Goal: Transaction & Acquisition: Purchase product/service

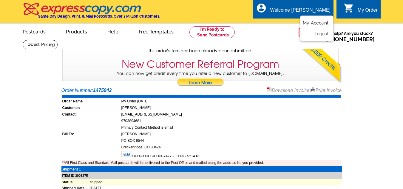
click at [313, 23] on link "My Account" at bounding box center [316, 22] width 26 height 5
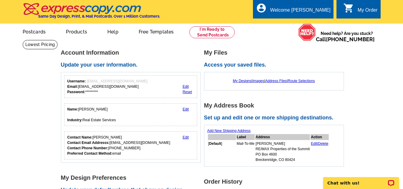
click at [356, 8] on link "0 shopping_cart My Order" at bounding box center [360, 10] width 34 height 7
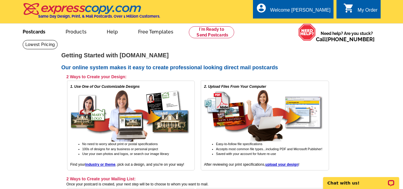
click at [31, 33] on link "Postcards" at bounding box center [34, 31] width 42 height 14
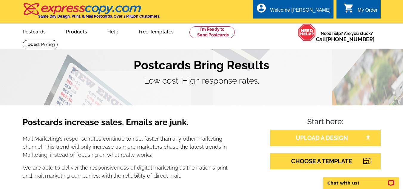
click at [336, 139] on link "UPLOAD A DESIGN" at bounding box center [325, 138] width 110 height 16
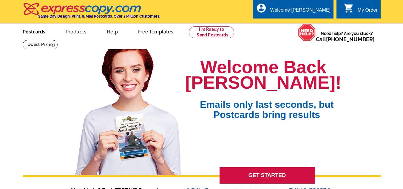
click at [29, 31] on link "Postcards" at bounding box center [34, 31] width 42 height 14
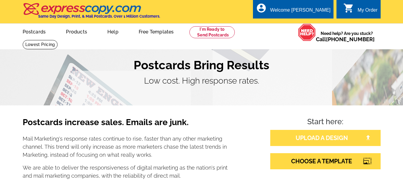
click at [292, 134] on link "UPLOAD A DESIGN" at bounding box center [325, 138] width 110 height 16
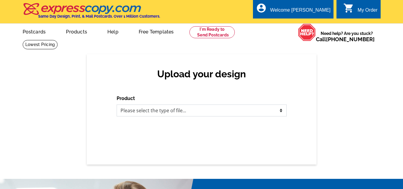
click at [196, 111] on select "Please select the type of file... Postcards Business Cards Letters and flyers G…" at bounding box center [202, 110] width 170 height 12
select select "1"
click at [117, 105] on select "Please select the type of file... Postcards Business Cards Letters and flyers G…" at bounding box center [202, 110] width 170 height 12
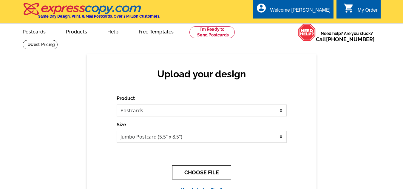
click at [213, 171] on button "CHOOSE FILE" at bounding box center [201, 172] width 59 height 14
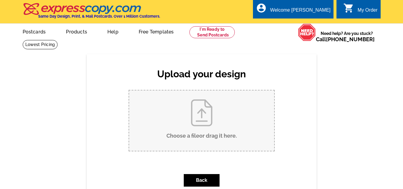
click at [201, 116] on input "Choose a file or drag it here ." at bounding box center [201, 120] width 145 height 60
type input "C:\fakepath\just sold 348 Broken Lance Dr..pdf"
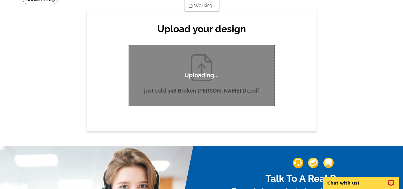
scroll to position [47, 0]
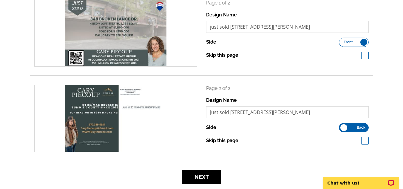
scroll to position [100, 0]
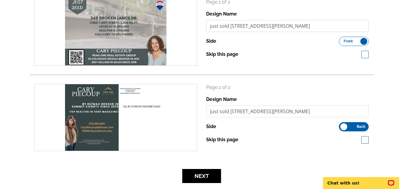
click at [283, 26] on input "just sold [STREET_ADDRESS][PERSON_NAME]" at bounding box center [287, 26] width 163 height 12
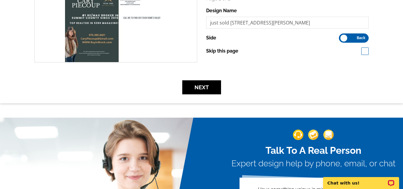
scroll to position [190, 0]
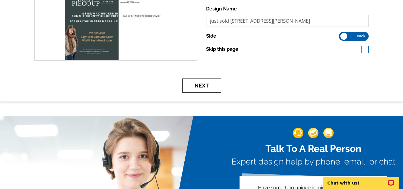
type input "just sold [STREET_ADDRESS][PERSON_NAME]"
click at [198, 85] on button "Next" at bounding box center [201, 85] width 39 height 14
click at [204, 84] on button "Next" at bounding box center [201, 85] width 39 height 14
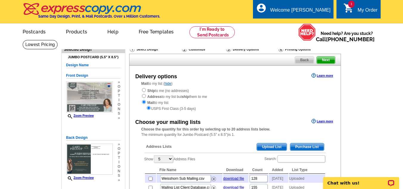
click at [269, 148] on span "Upload List" at bounding box center [272, 146] width 30 height 7
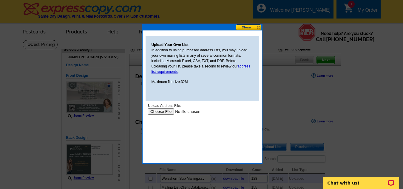
click at [159, 111] on input "file" at bounding box center [185, 111] width 75 height 6
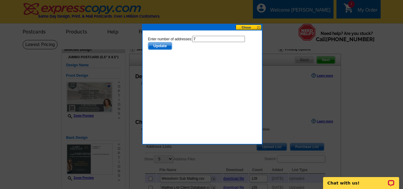
click at [251, 26] on button at bounding box center [248, 27] width 26 height 6
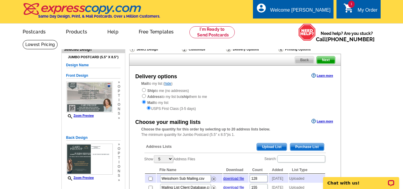
click at [271, 145] on span "Upload List" at bounding box center [272, 146] width 30 height 7
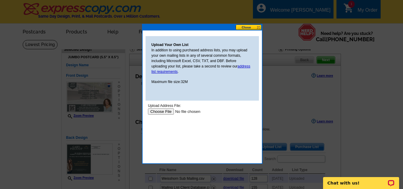
click at [162, 111] on input "file" at bounding box center [185, 111] width 75 height 6
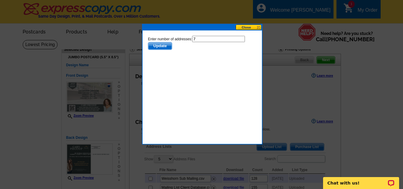
click at [164, 46] on span "Update" at bounding box center [160, 45] width 24 height 7
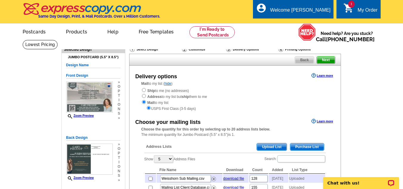
scroll to position [30, 0]
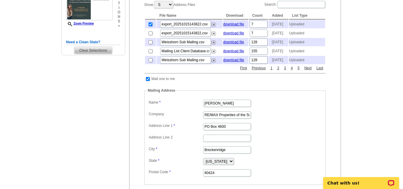
scroll to position [155, 0]
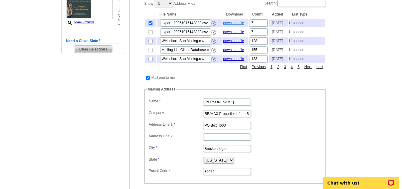
click at [233, 24] on link "download file" at bounding box center [233, 23] width 21 height 4
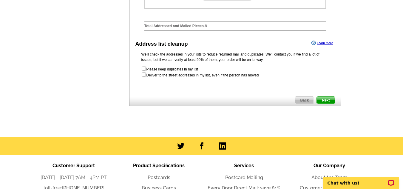
scroll to position [331, 0]
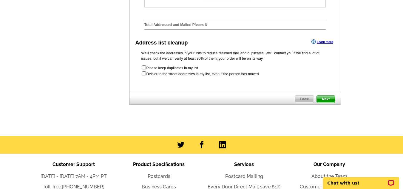
click at [328, 103] on span "Next" at bounding box center [326, 98] width 18 height 7
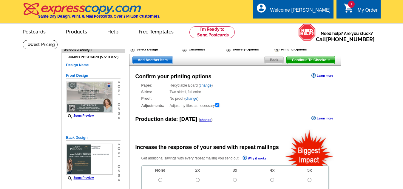
radio input "false"
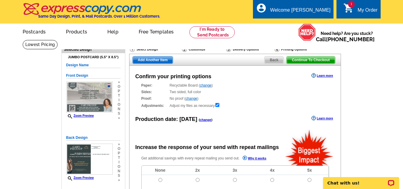
click at [314, 60] on span "Continue To Checkout" at bounding box center [310, 59] width 48 height 7
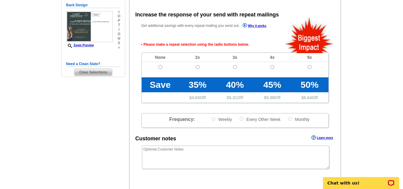
scroll to position [134, 0]
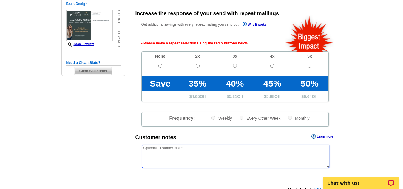
click at [163, 151] on textarea at bounding box center [235, 155] width 187 height 23
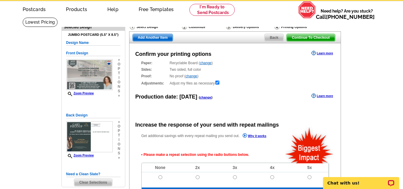
scroll to position [21, 0]
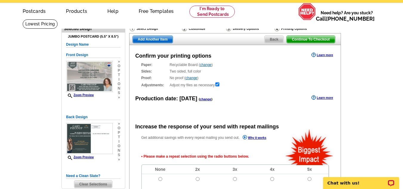
type textarea "Let me know if there is a problem with the 6 addresses. Contact [PERSON_NAME] a…"
click at [313, 39] on span "Continue To Checkout" at bounding box center [310, 39] width 48 height 7
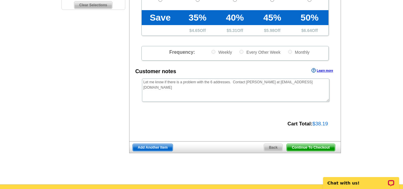
scroll to position [200, 0]
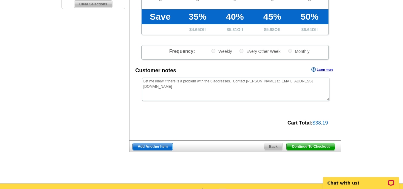
click at [306, 145] on span "Continue To Checkout" at bounding box center [310, 146] width 48 height 7
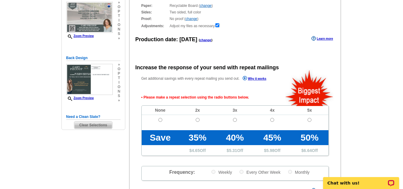
scroll to position [73, 0]
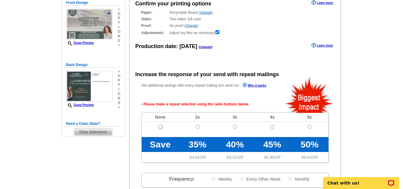
click at [161, 125] on input "radio" at bounding box center [160, 127] width 4 height 4
radio input "true"
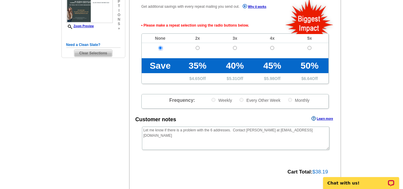
scroll to position [180, 0]
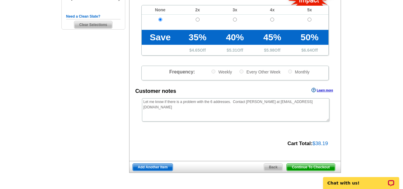
click at [305, 166] on span "Continue To Checkout" at bounding box center [310, 166] width 48 height 7
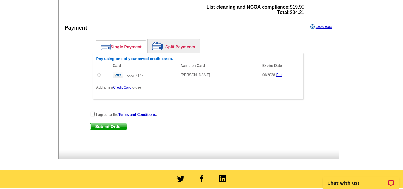
scroll to position [295, 0]
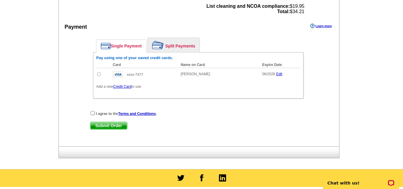
drag, startPoint x: 405, startPoint y: 42, endPoint x: 407, endPoint y: 131, distance: 88.9
click at [402, 131] on html "Welcome back Cary My Account Logout local_phone Same Day Design, Print, & Mail …" at bounding box center [201, 0] width 403 height 591
click at [98, 74] on input "radio" at bounding box center [99, 74] width 4 height 4
radio input "true"
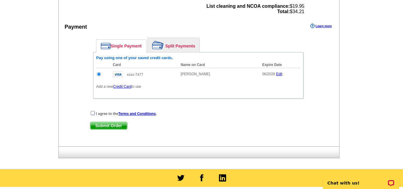
click at [91, 113] on input "checkbox" at bounding box center [93, 113] width 4 height 4
checkbox input "true"
click at [103, 126] on span "Submit Order" at bounding box center [108, 125] width 37 height 7
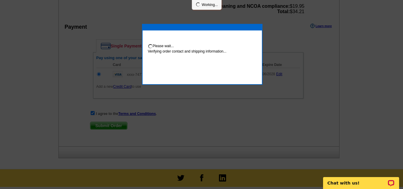
scroll to position [325, 0]
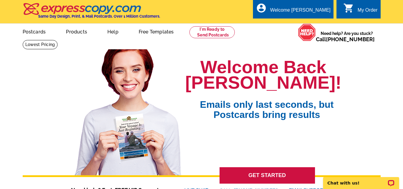
click at [357, 6] on div "0 shopping_cart My Order" at bounding box center [358, 9] width 44 height 19
click at [358, 12] on div "My Order" at bounding box center [367, 11] width 20 height 8
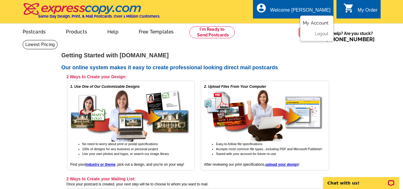
click at [313, 22] on link "My Account" at bounding box center [316, 22] width 26 height 5
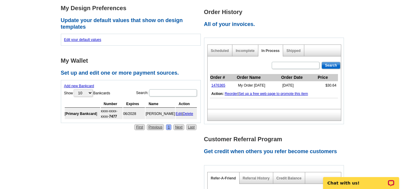
scroll to position [172, 0]
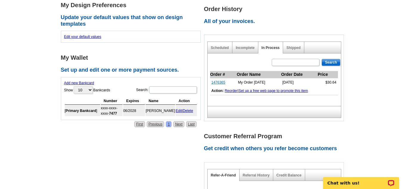
click at [217, 82] on link "1476365" at bounding box center [218, 82] width 14 height 4
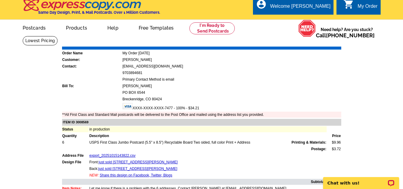
scroll to position [5, 0]
